Goal: Task Accomplishment & Management: Manage account settings

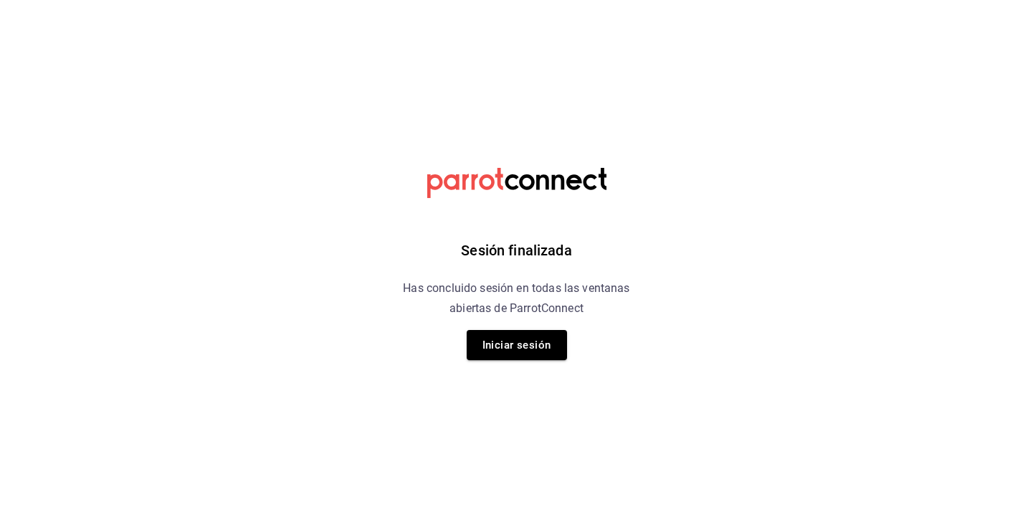
click at [508, 340] on button "Iniciar sesión" at bounding box center [517, 345] width 100 height 30
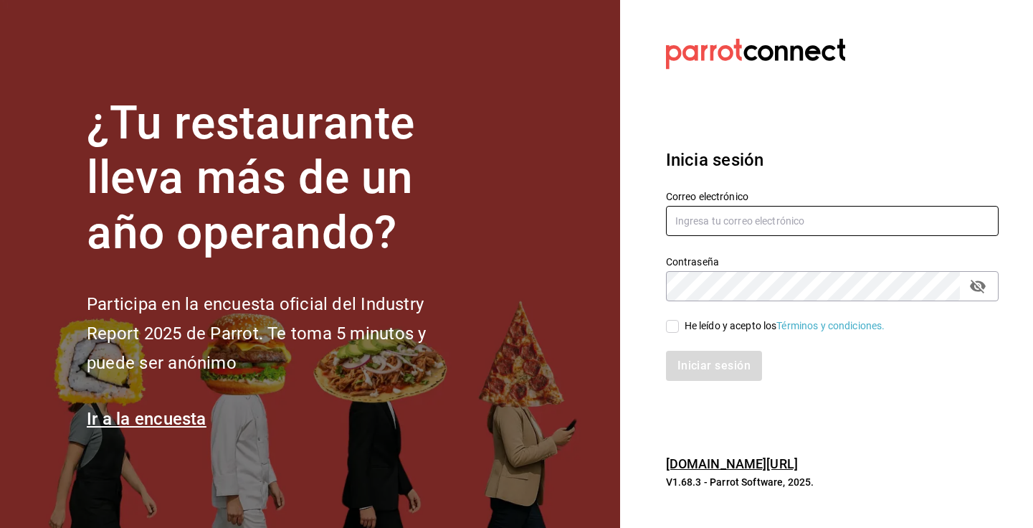
type input "admcuartoderosas@gmail.com"
click at [672, 327] on input "He leído y acepto los Términos y condiciones." at bounding box center [672, 326] width 13 height 13
checkbox input "true"
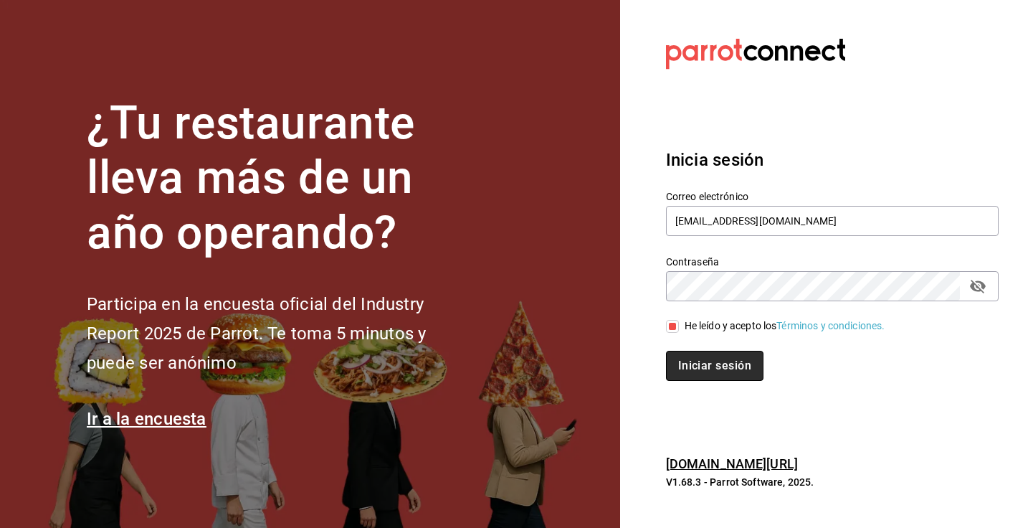
click at [711, 361] on button "Iniciar sesión" at bounding box center [714, 365] width 97 height 30
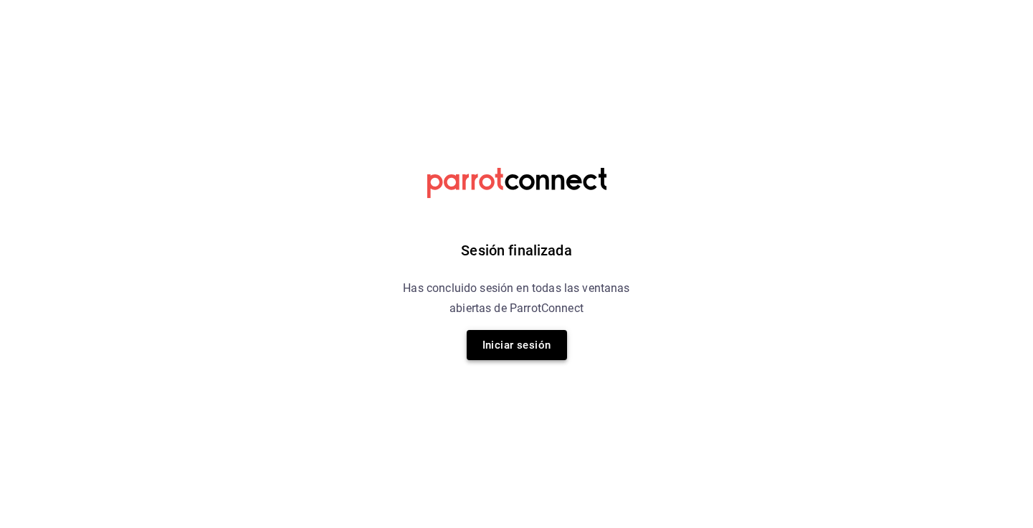
click at [522, 345] on button "Iniciar sesión" at bounding box center [517, 345] width 100 height 30
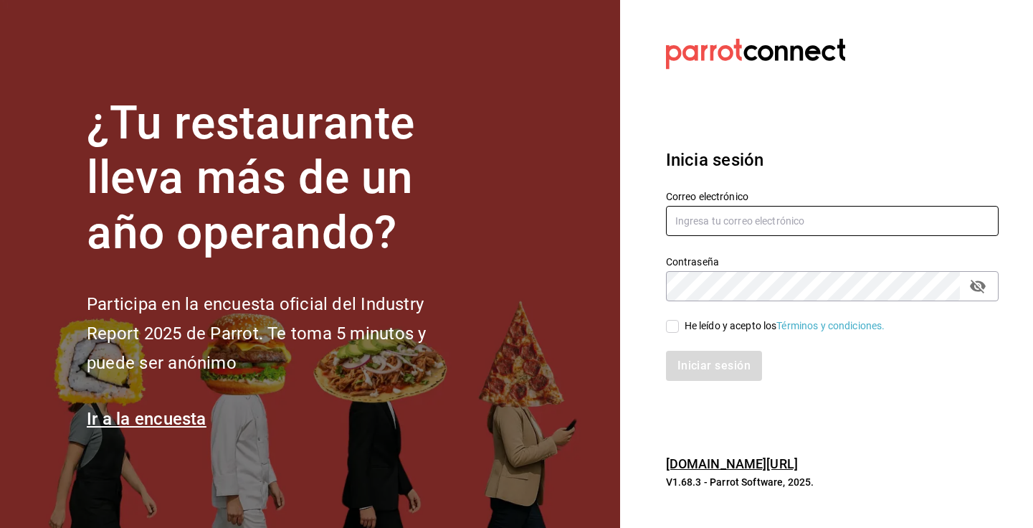
type input "admcuartoderosas@gmail.com"
click at [672, 330] on input "He leído y acepto los Términos y condiciones." at bounding box center [672, 326] width 13 height 13
checkbox input "true"
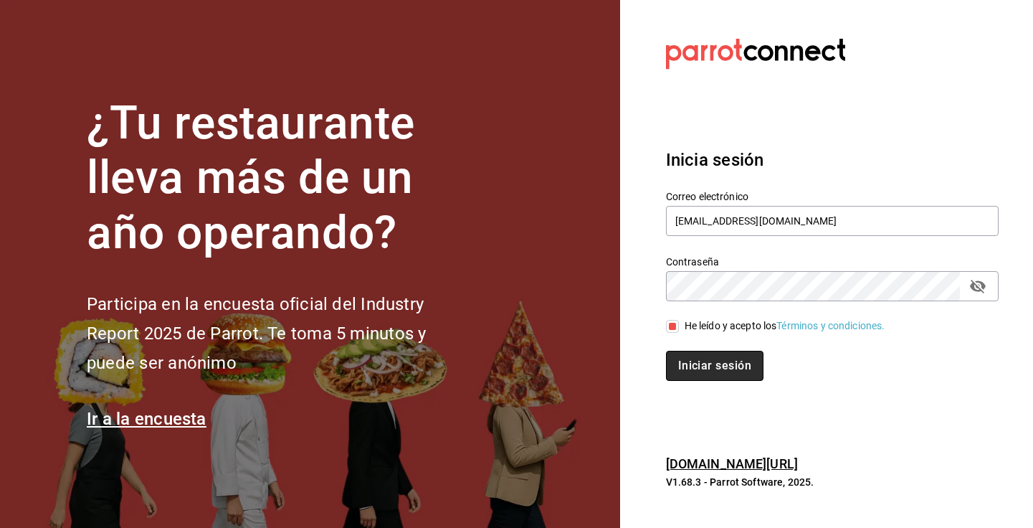
click at [715, 369] on button "Iniciar sesión" at bounding box center [714, 365] width 97 height 30
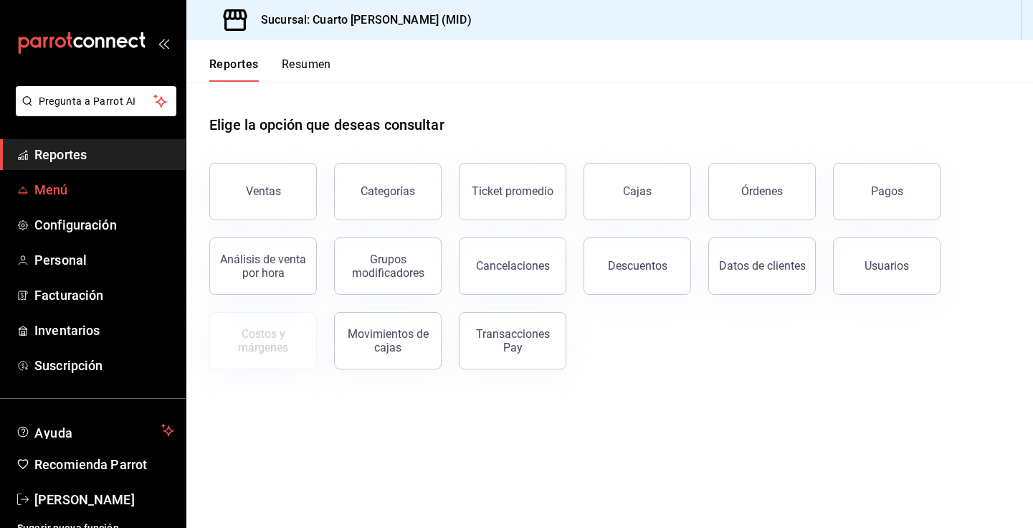
click at [70, 186] on span "Menú" at bounding box center [104, 189] width 140 height 19
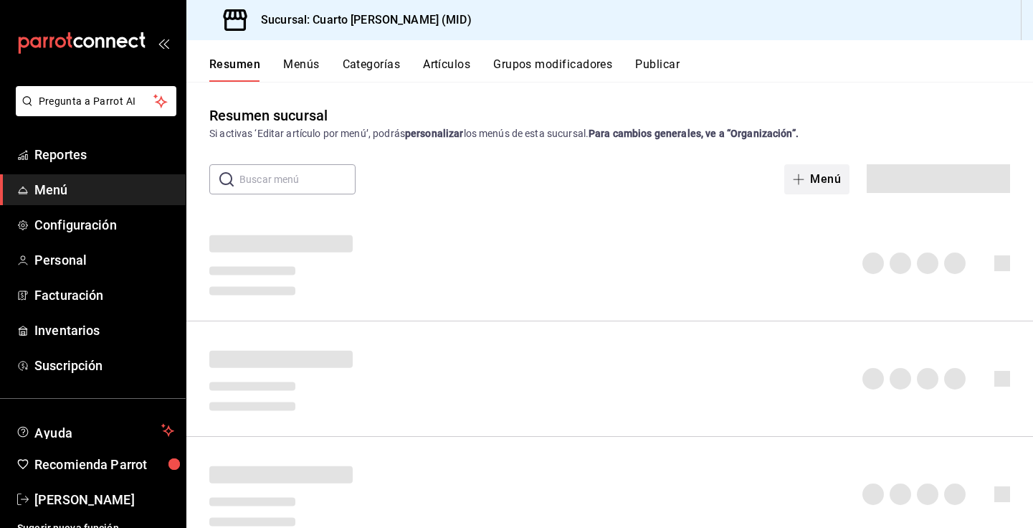
click at [817, 179] on button "Menú" at bounding box center [816, 179] width 65 height 30
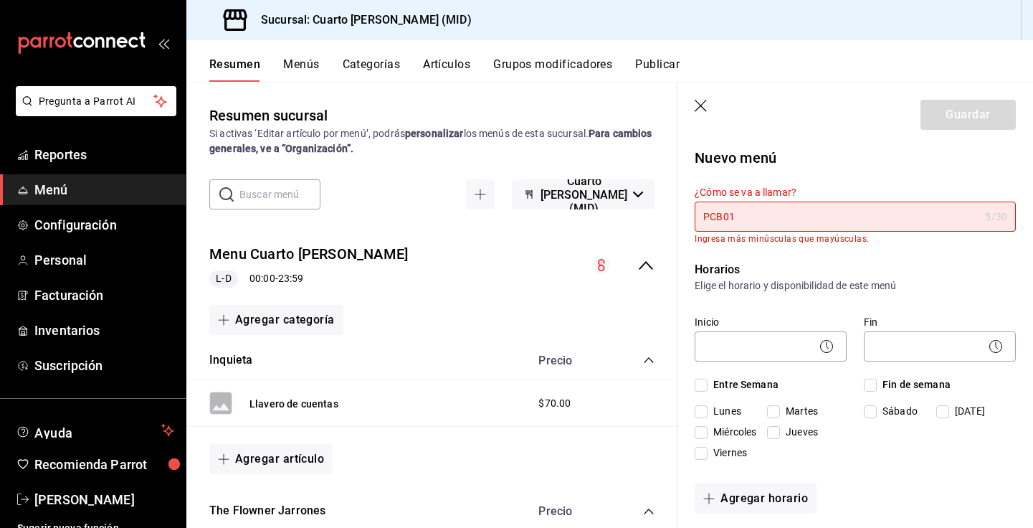
drag, startPoint x: 755, startPoint y: 214, endPoint x: 686, endPoint y: 216, distance: 69.6
click at [686, 216] on div "¿Cómo se va a llamar? PCB01 5 /30 ¿Cómo se va a llamar? Ingresa más minúsculas …" at bounding box center [846, 205] width 338 height 75
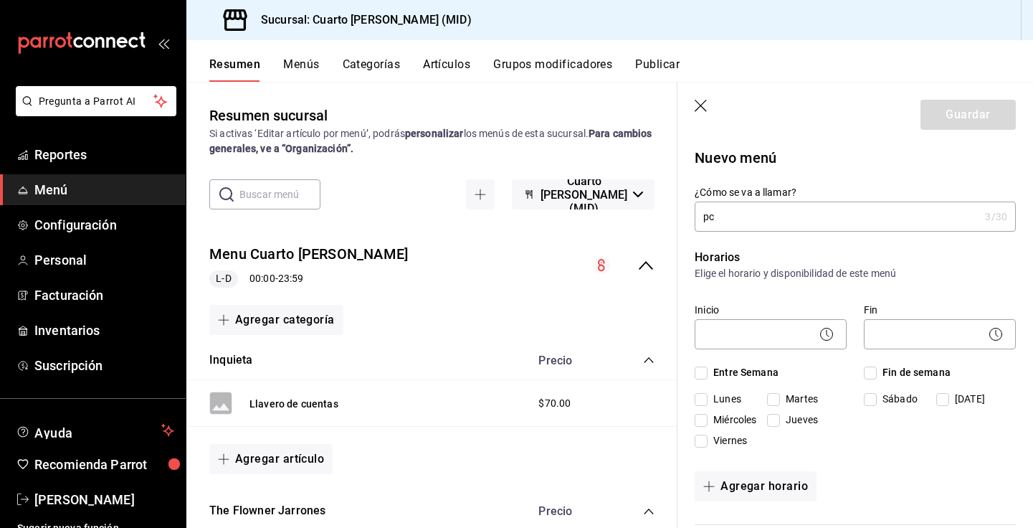
type input "p"
type input "PCB01 - Dorado"
click at [697, 101] on icon "button" at bounding box center [702, 107] width 14 height 14
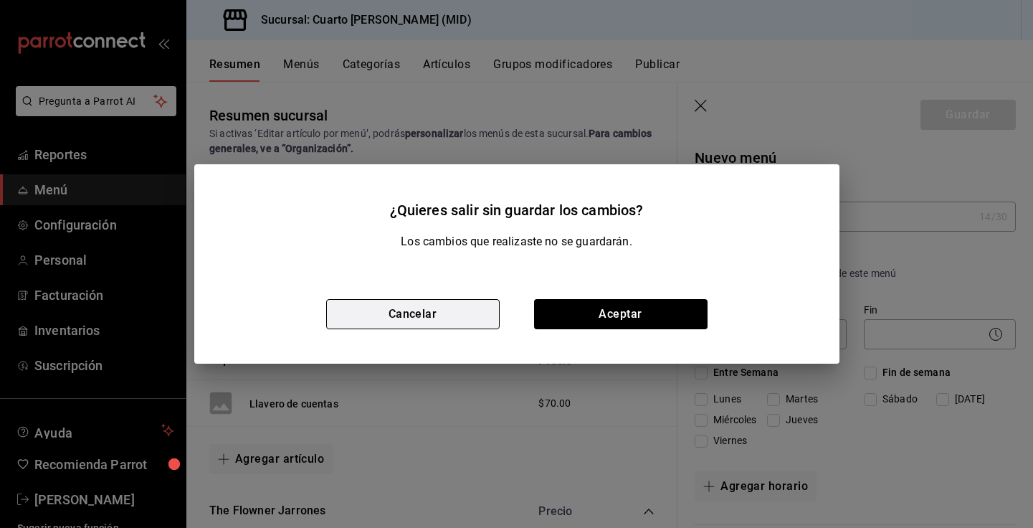
click at [452, 322] on button "Cancelar" at bounding box center [412, 314] width 173 height 30
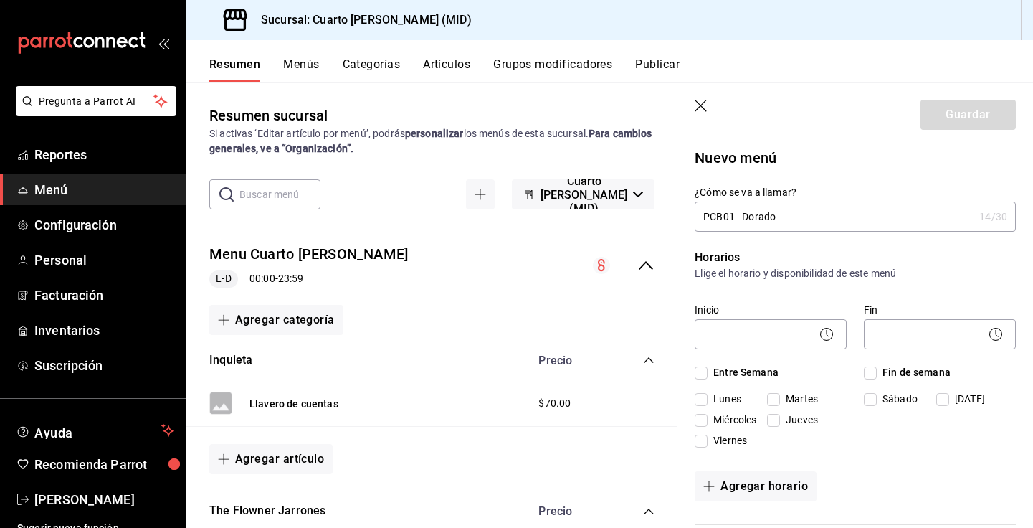
click at [703, 105] on icon "button" at bounding box center [702, 107] width 14 height 14
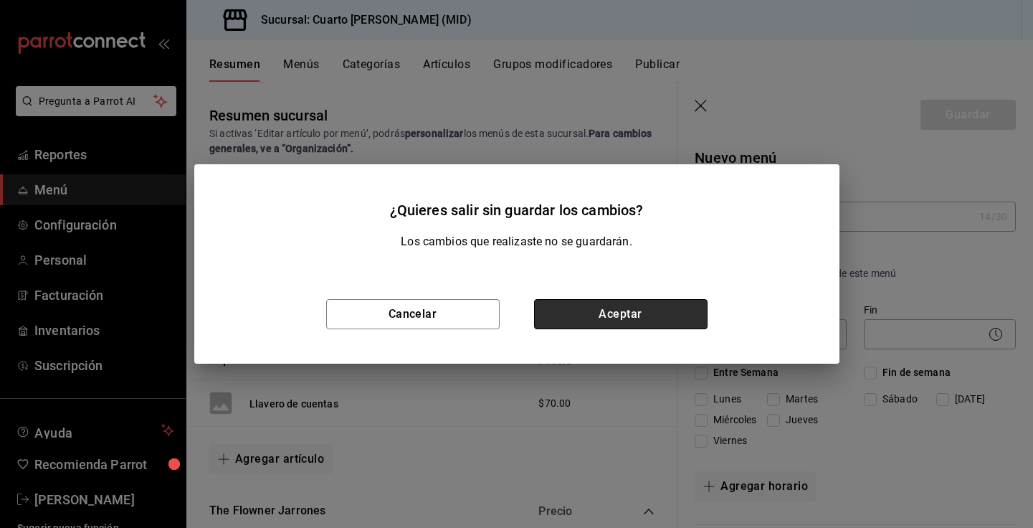
click at [675, 315] on button "Aceptar" at bounding box center [620, 314] width 173 height 30
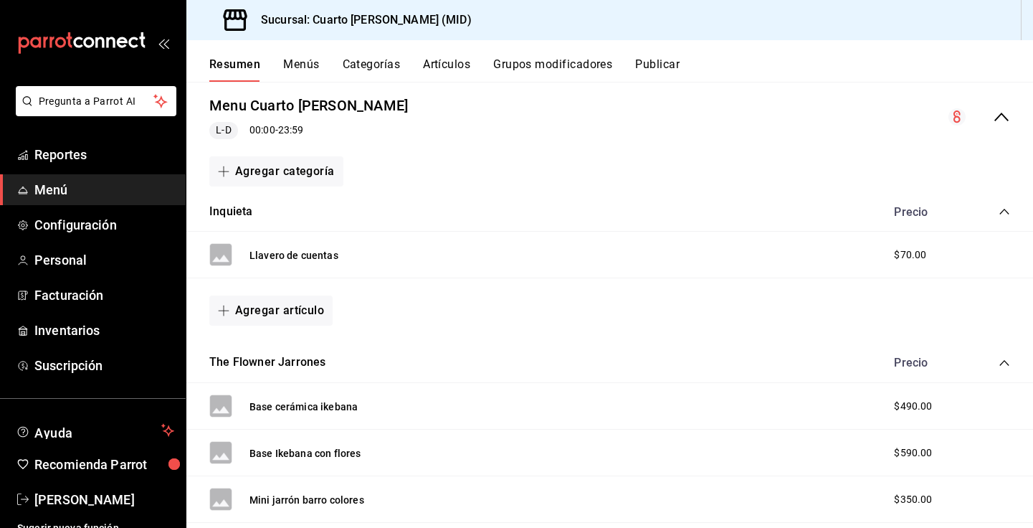
scroll to position [134, 0]
click at [297, 314] on button "Agregar artículo" at bounding box center [270, 310] width 123 height 30
click at [388, 315] on div at bounding box center [516, 264] width 1033 height 528
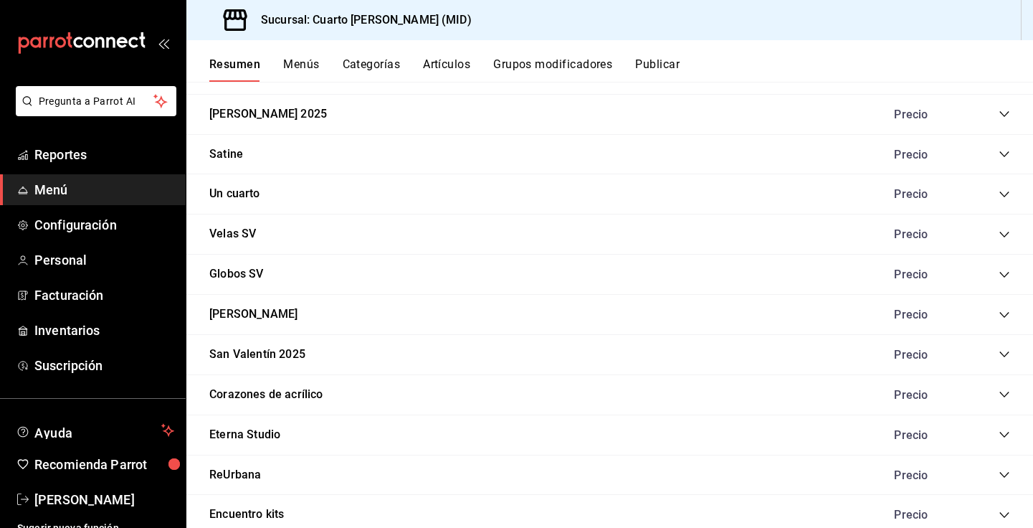
scroll to position [1170, 0]
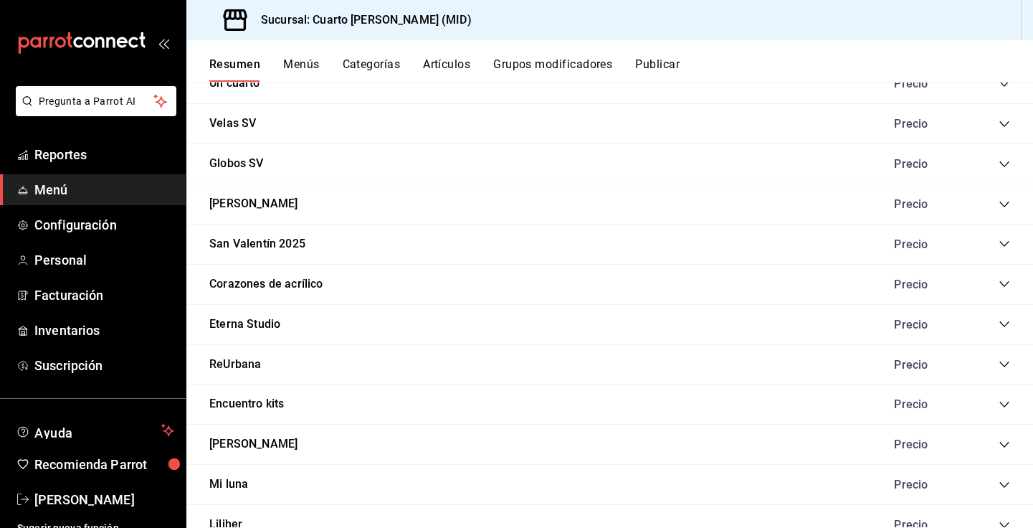
click at [373, 325] on div "Eterna Studio Precio" at bounding box center [609, 325] width 846 height 40
click at [1003, 328] on icon "collapse-category-row" at bounding box center [1003, 323] width 11 height 11
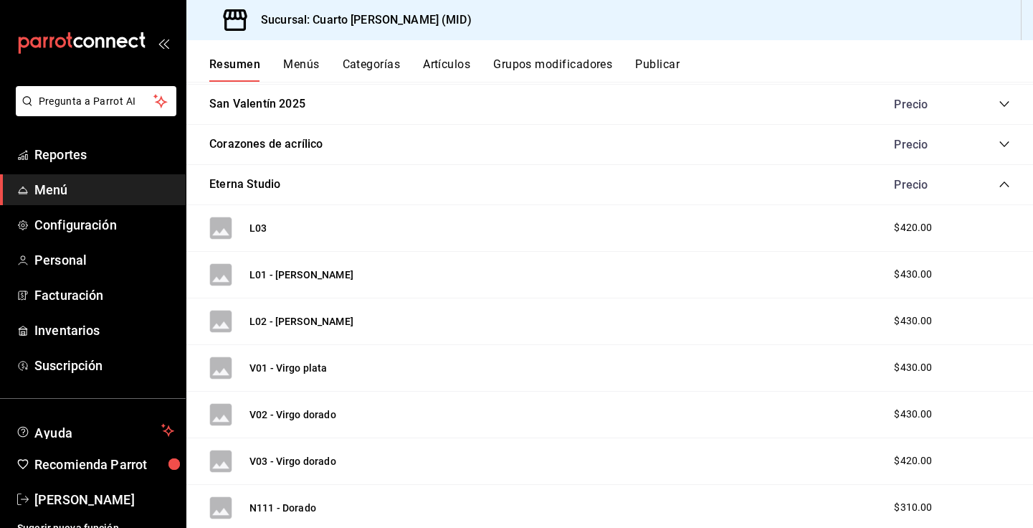
scroll to position [1312, 0]
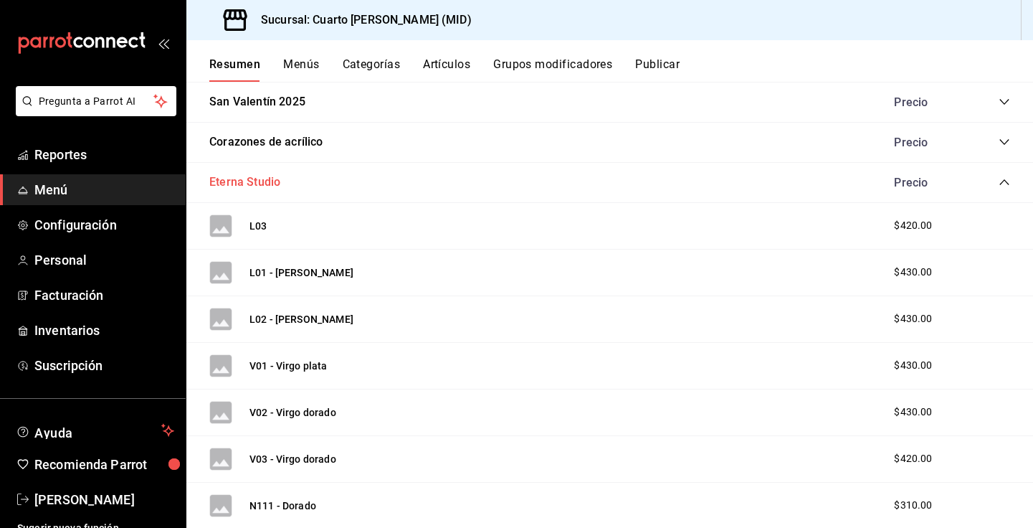
click at [247, 181] on button "Eterna Studio" at bounding box center [244, 182] width 71 height 16
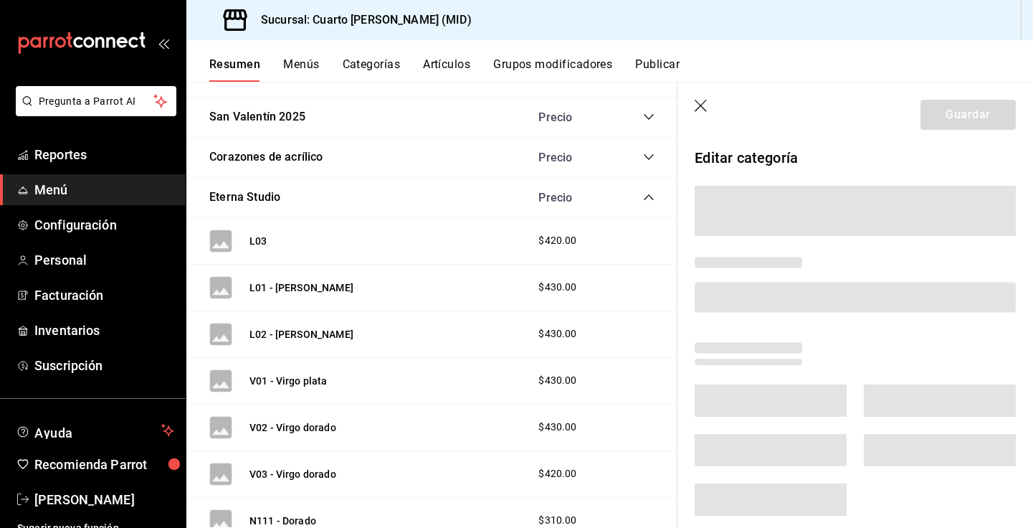
scroll to position [1223, 0]
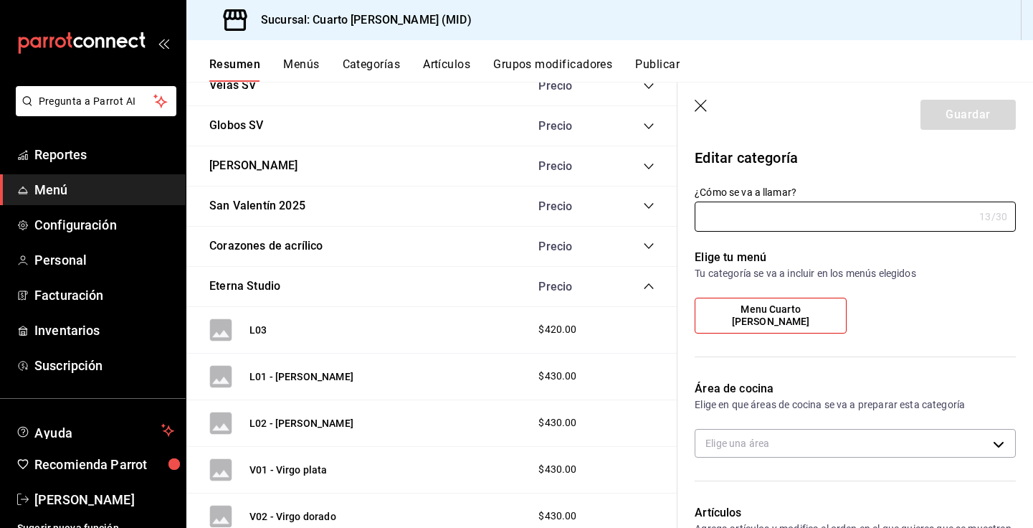
type input "Eterna Studio"
type input "3b7532f5-45f4-4596-be23-d6d22def720a"
type input "172963f7827863"
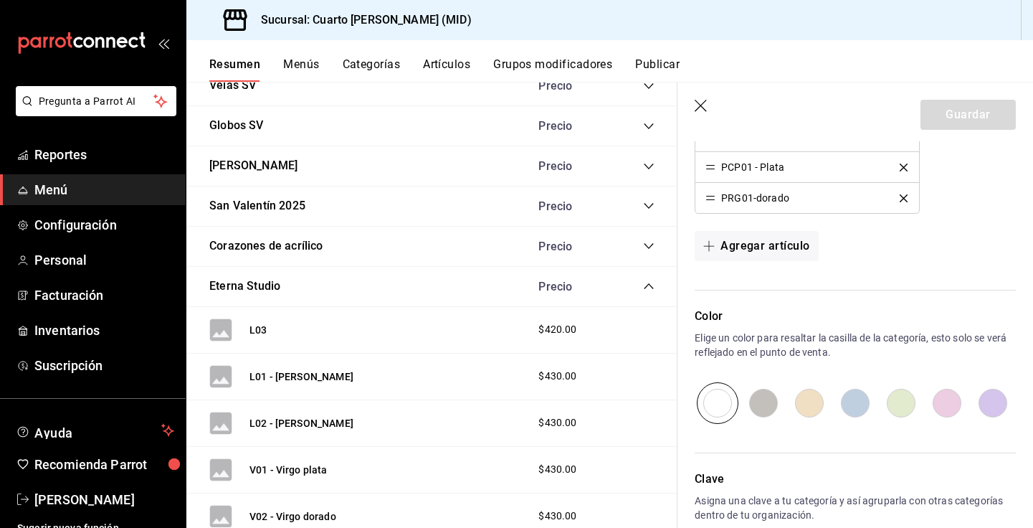
scroll to position [895, 0]
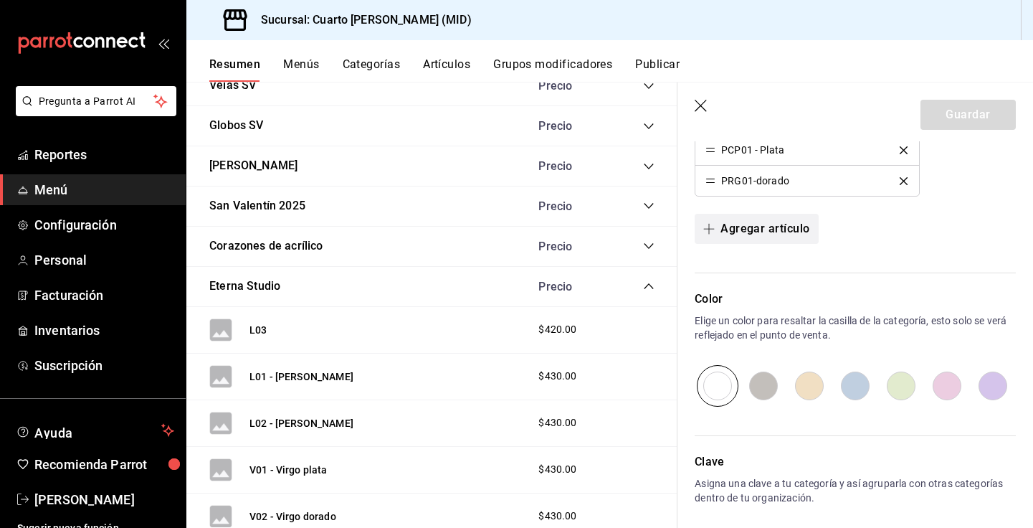
click at [774, 223] on button "Agregar artículo" at bounding box center [756, 229] width 123 height 30
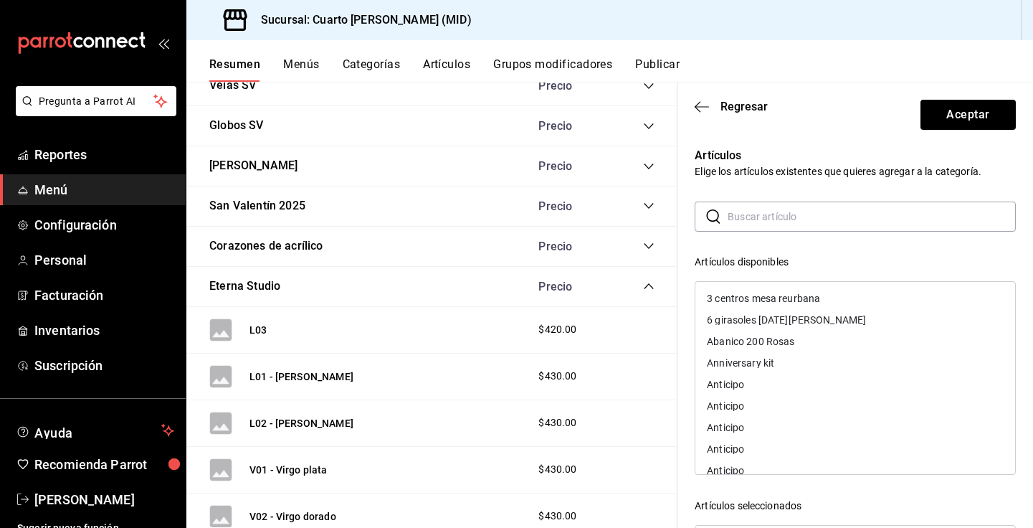
click at [796, 214] on input "text" at bounding box center [871, 216] width 288 height 29
click at [707, 102] on icon "button" at bounding box center [702, 106] width 14 height 13
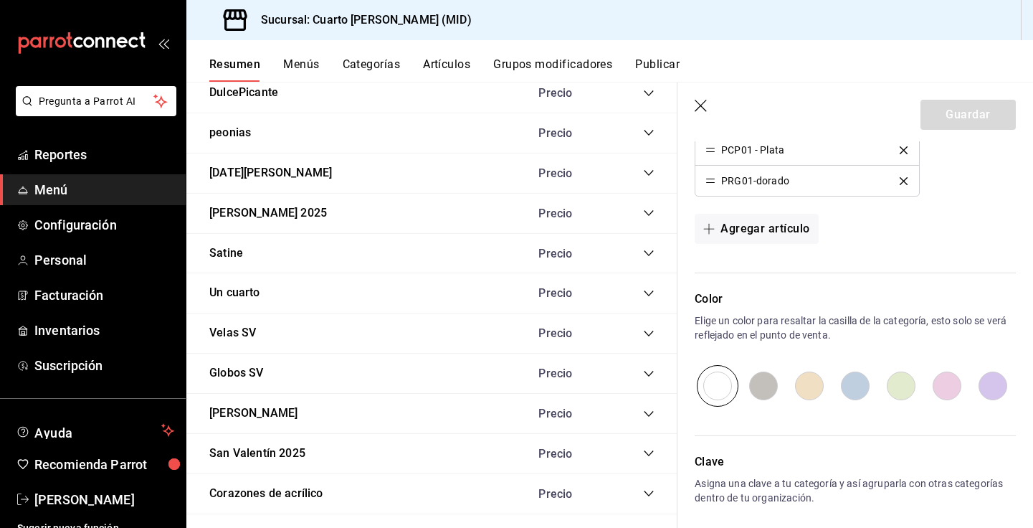
scroll to position [954, 0]
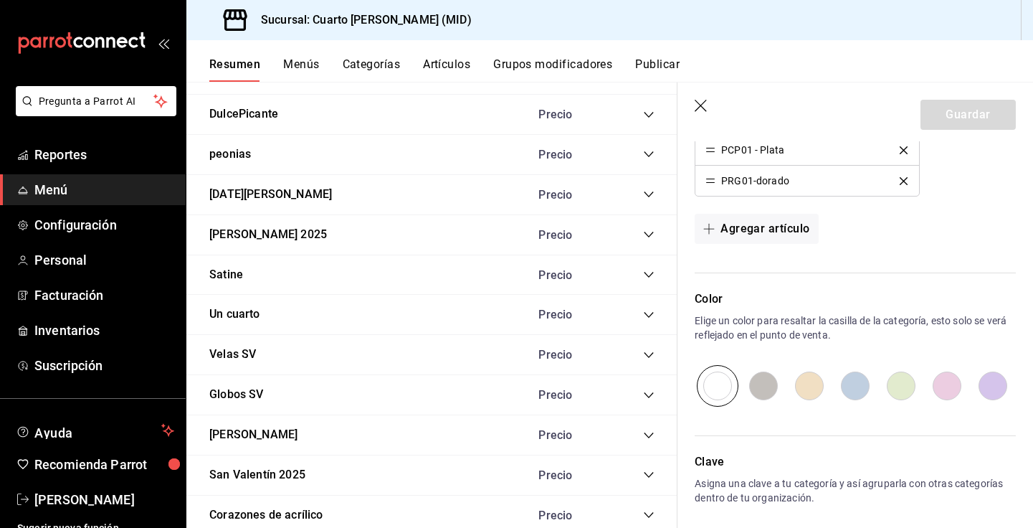
click at [699, 108] on icon "button" at bounding box center [702, 107] width 14 height 14
click at [702, 104] on icon "button" at bounding box center [702, 107] width 14 height 14
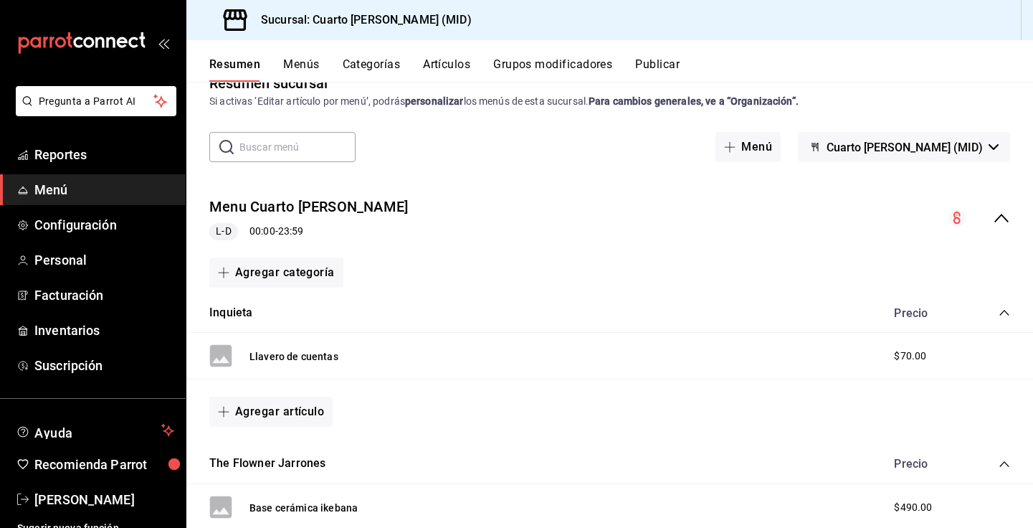
scroll to position [128, 0]
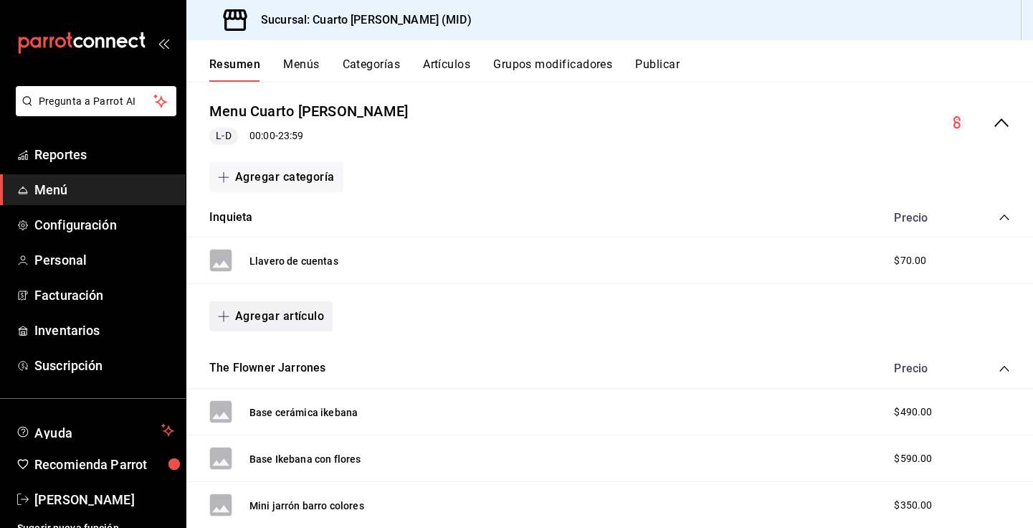
click at [273, 310] on button "Agregar artículo" at bounding box center [270, 316] width 123 height 30
click at [289, 387] on li "Artículo nuevo" at bounding box center [265, 389] width 113 height 35
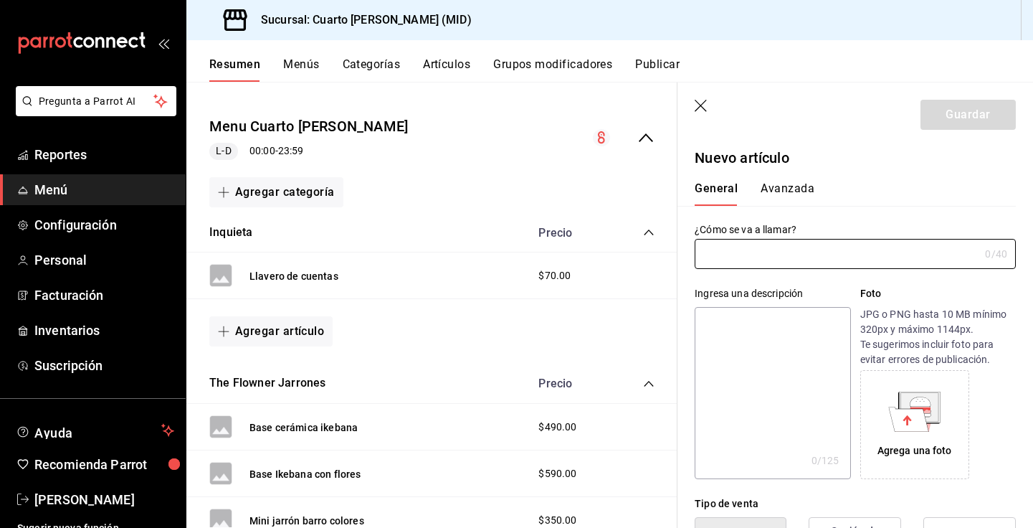
type input "AR-1756146973318"
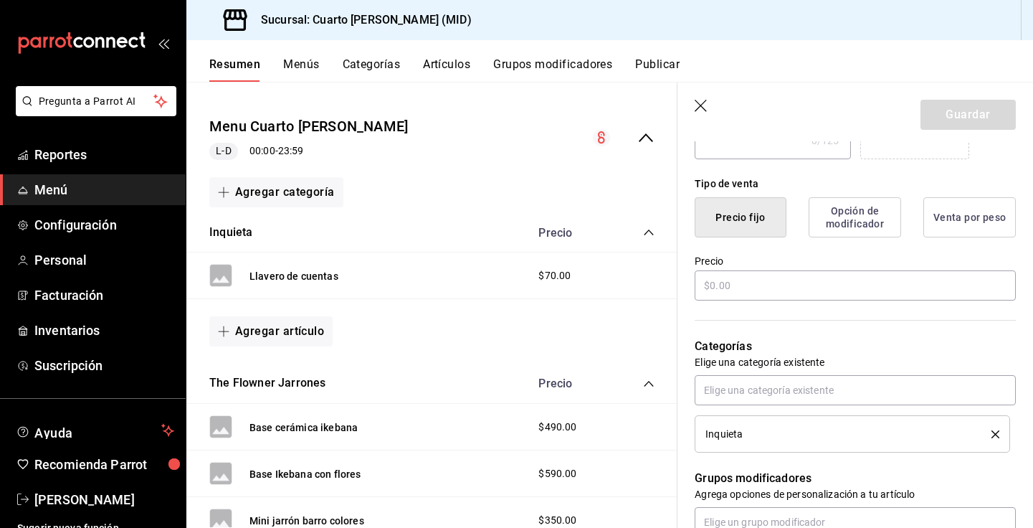
scroll to position [320, 0]
type input "PCB01 - Dorado"
click at [764, 276] on input "text" at bounding box center [855, 284] width 321 height 30
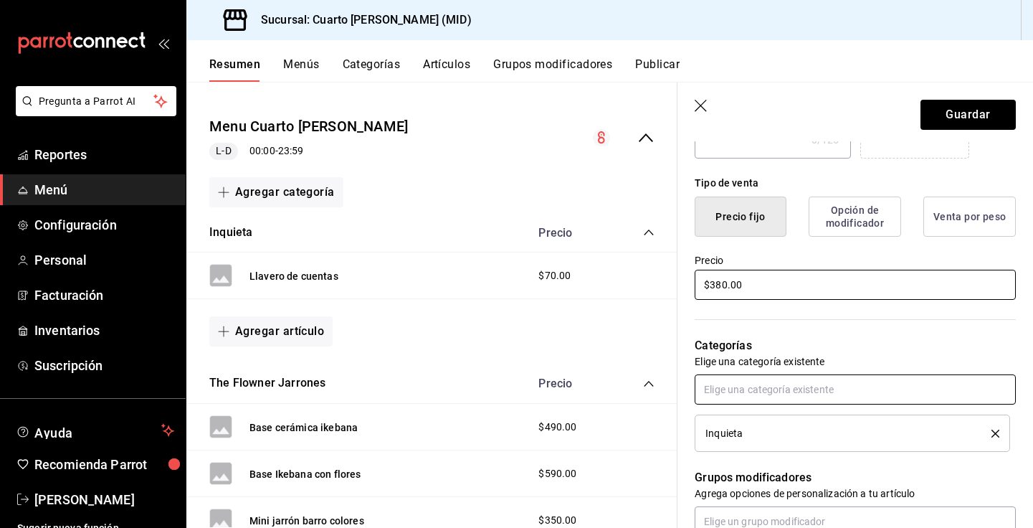
type input "$380.00"
click at [797, 394] on input "text" at bounding box center [855, 389] width 321 height 30
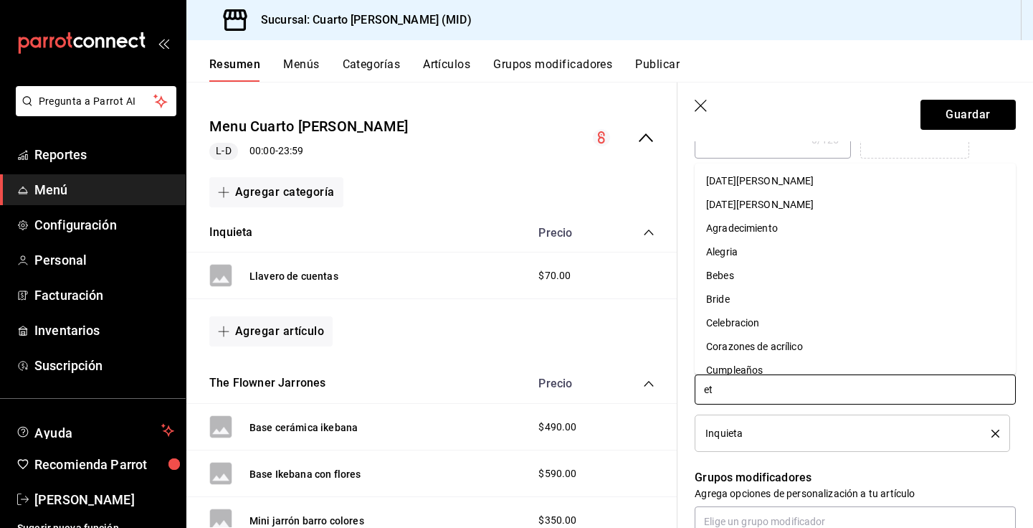
type input "ete"
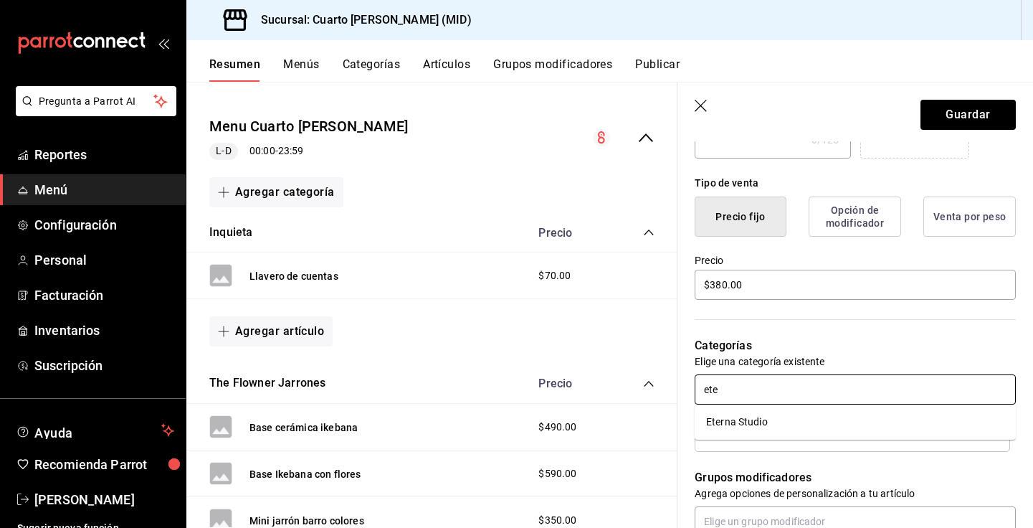
click at [740, 432] on li "Eterna Studio" at bounding box center [855, 422] width 321 height 24
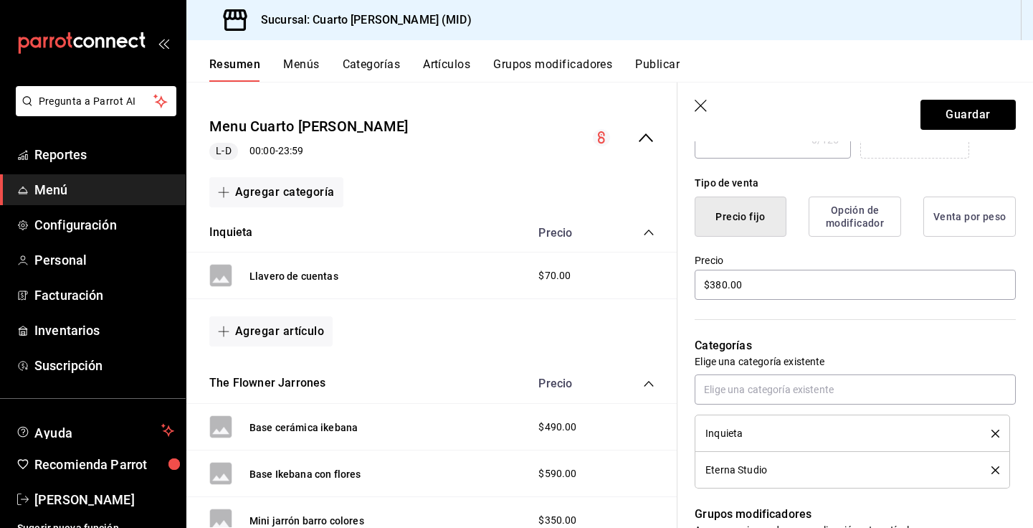
click at [1000, 469] on li "Eterna Studio" at bounding box center [852, 470] width 315 height 37
click at [995, 432] on icon "delete" at bounding box center [995, 433] width 8 height 8
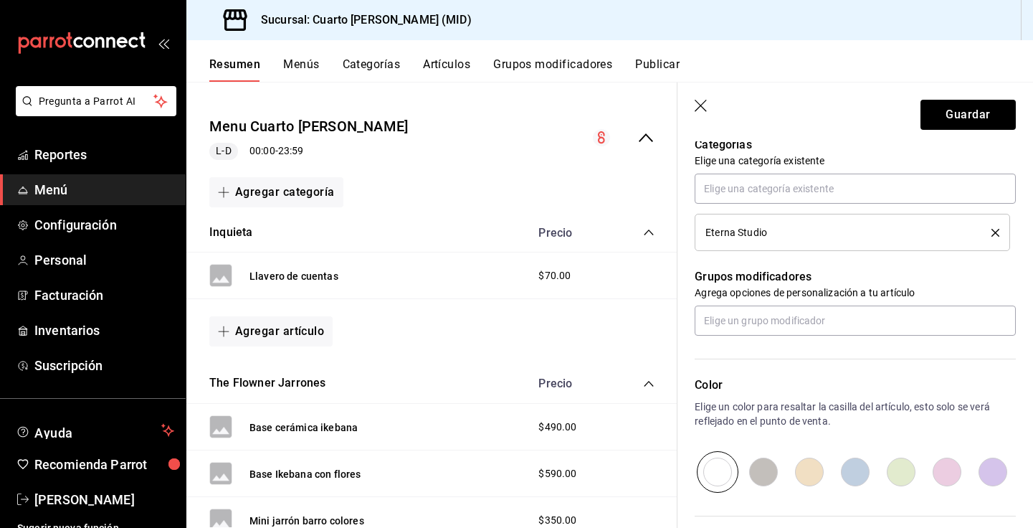
scroll to position [350, 0]
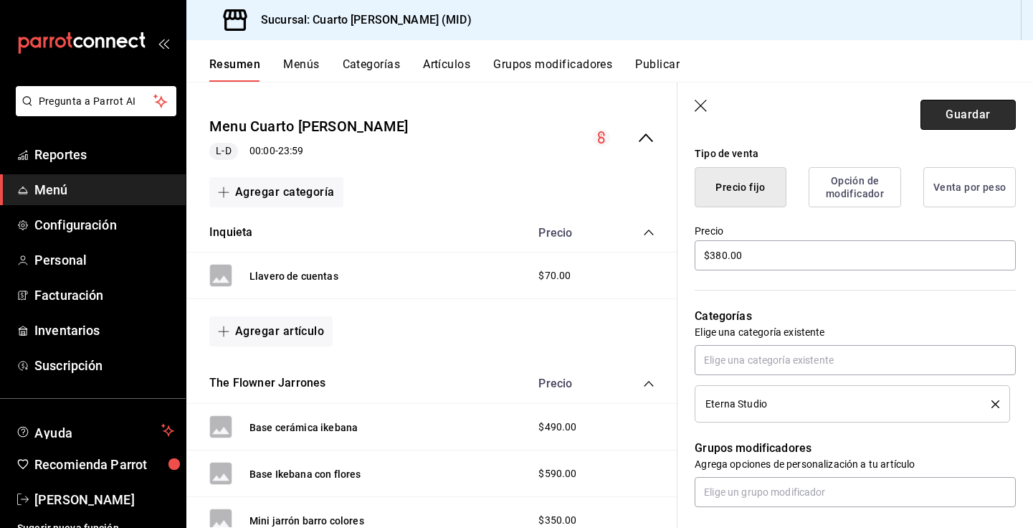
click at [984, 107] on button "Guardar" at bounding box center [967, 115] width 95 height 30
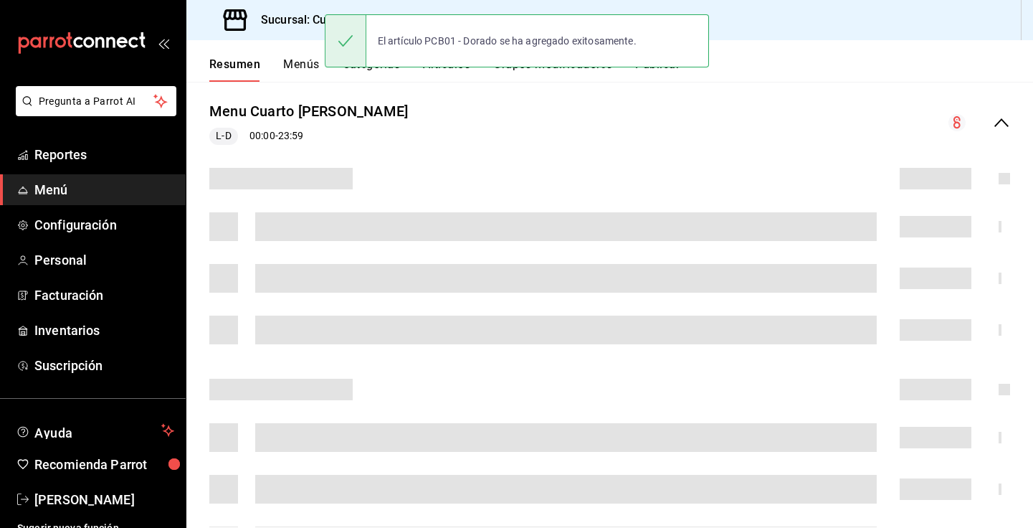
click at [702, 104] on div "Menu Cuarto [PERSON_NAME] L-D 00:00 - 23:59" at bounding box center [609, 123] width 846 height 67
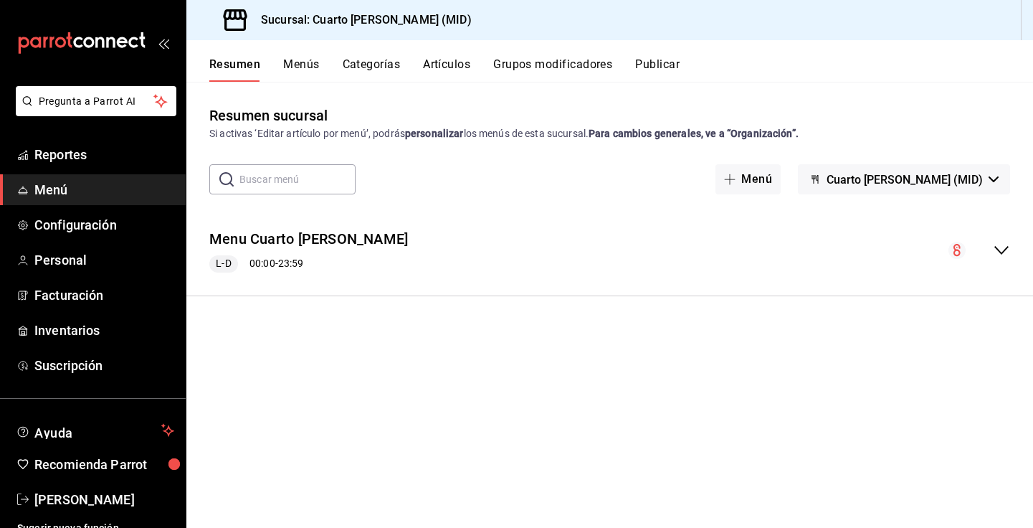
click at [664, 55] on div "Resumen Menús Categorías Artículos Grupos modificadores Publicar" at bounding box center [609, 61] width 846 height 42
click at [664, 63] on button "Publicar" at bounding box center [657, 69] width 44 height 24
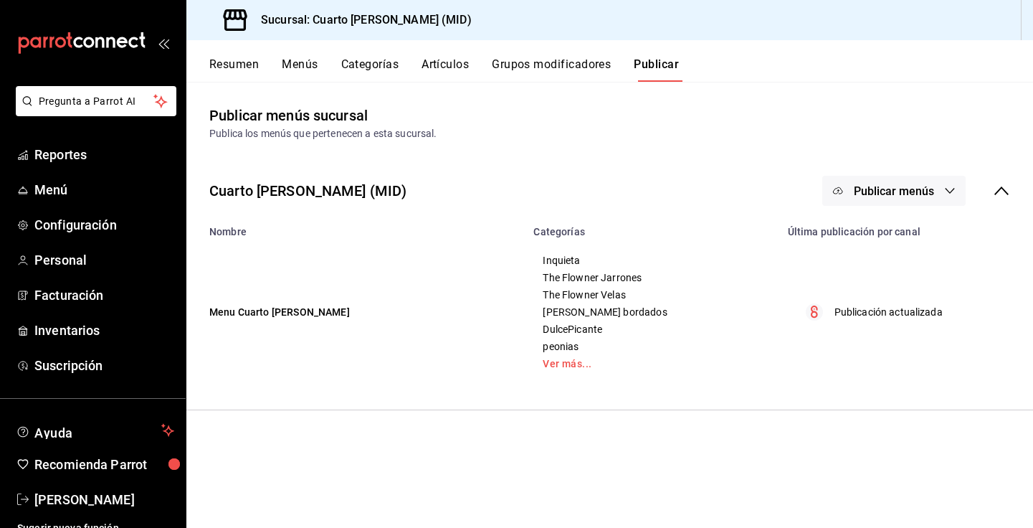
click at [885, 187] on span "Publicar menús" at bounding box center [894, 191] width 80 height 14
click at [892, 244] on span "Punto de venta" at bounding box center [914, 237] width 69 height 15
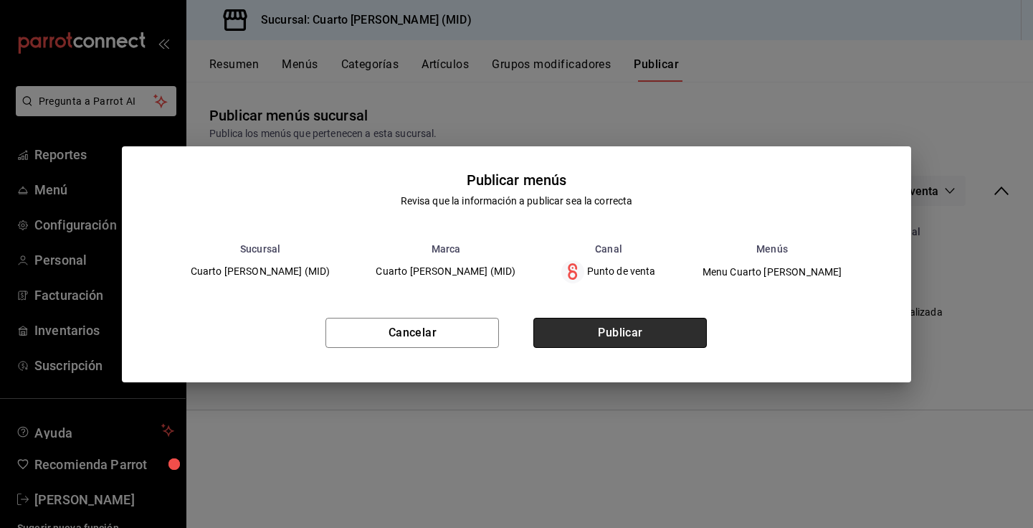
click at [633, 340] on button "Publicar" at bounding box center [619, 333] width 173 height 30
